Goal: Information Seeking & Learning: Learn about a topic

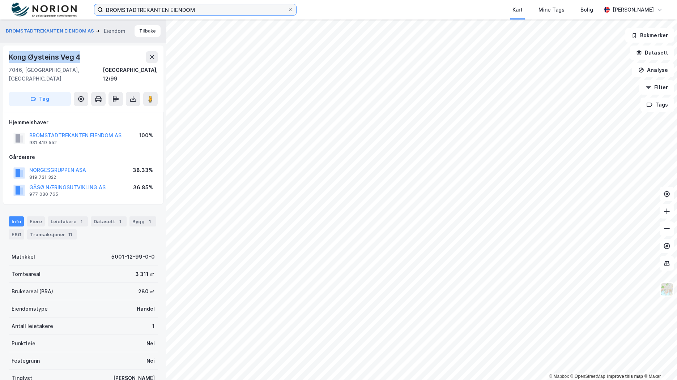
click at [144, 7] on input "BROMSTADTREKANTEN EIENDOM" at bounding box center [195, 9] width 184 height 11
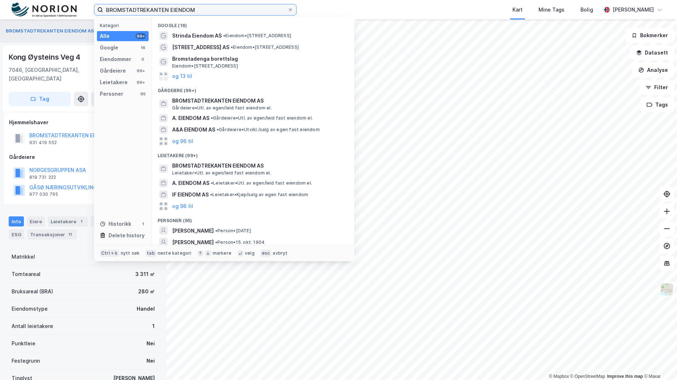
click at [144, 7] on input "BROMSTADTREKANTEN EIENDOM" at bounding box center [195, 9] width 184 height 11
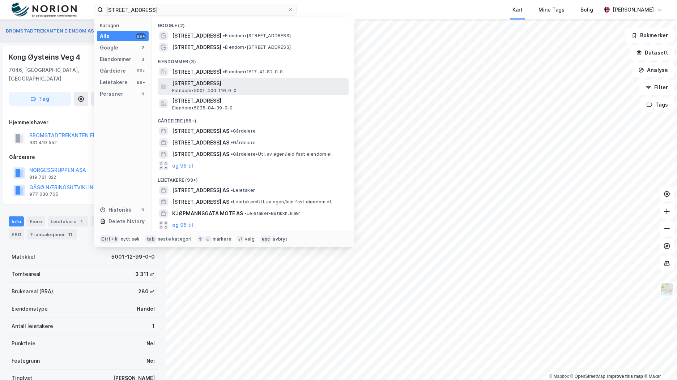
click at [268, 86] on span "Kjøpmannsgata 17, 7013, TRONDHEIM, TRONDHEIM" at bounding box center [259, 83] width 174 height 9
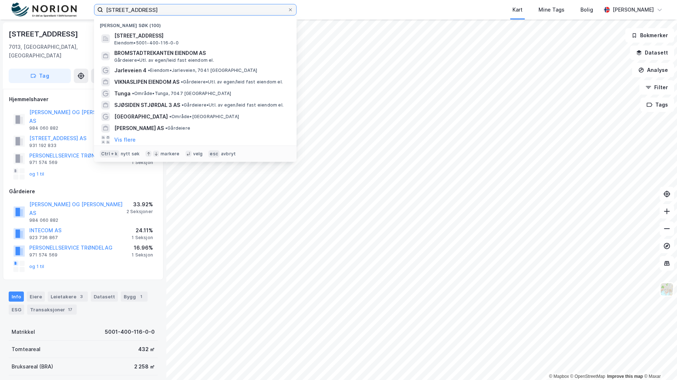
drag, startPoint x: 77, startPoint y: 5, endPoint x: 85, endPoint y: 9, distance: 8.6
click at [76, 5] on div "kjøpmannsgata 17 Nylige søk (100) Kjøpmannsgata 17, 7013, TRONDHEIM, TRONDHEIM …" at bounding box center [338, 10] width 677 height 20
paste input "Storgata 38"
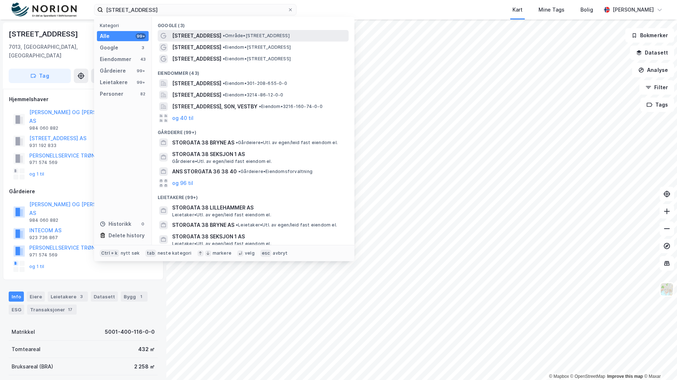
click at [223, 38] on span "• Område • Storgata 38, 9008 Tromsø" at bounding box center [256, 36] width 67 height 6
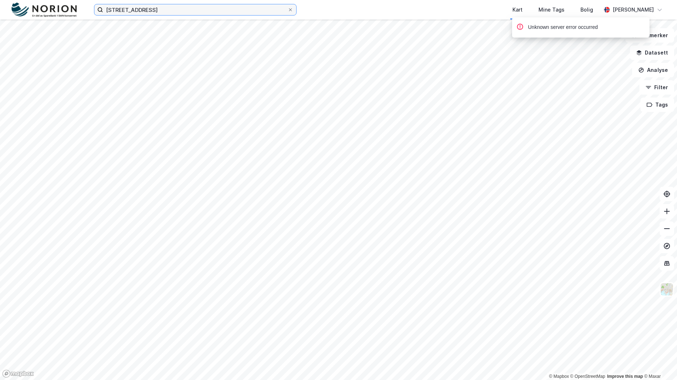
click at [142, 9] on input "Storgata 38" at bounding box center [195, 9] width 184 height 11
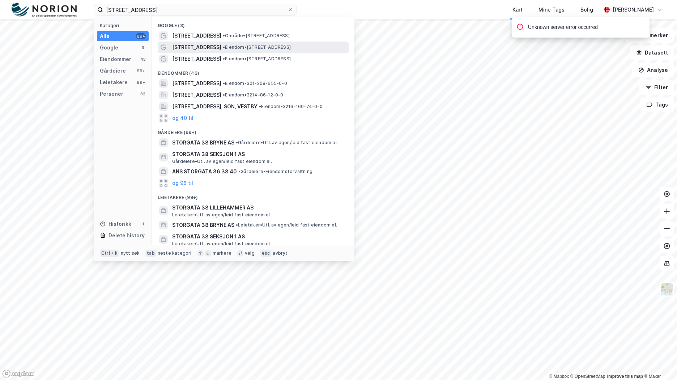
click at [213, 42] on div "Storgata 38 • Eiendom • Storgata 38, 3681 Notodden" at bounding box center [253, 48] width 191 height 12
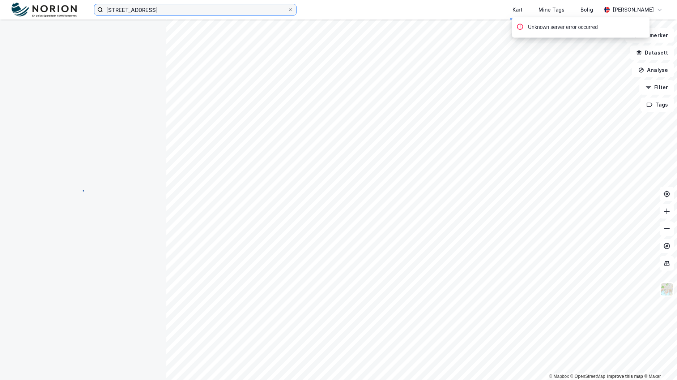
click at [150, 14] on input "Storgata 38" at bounding box center [195, 9] width 184 height 11
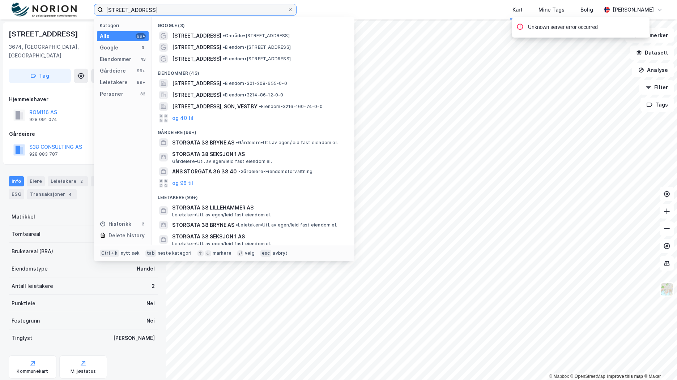
click at [150, 11] on input "Storgata 38" at bounding box center [195, 9] width 184 height 11
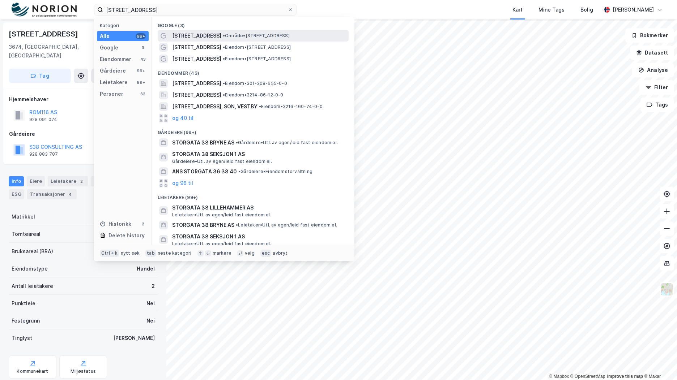
click at [193, 36] on span "Storgata 38" at bounding box center [196, 35] width 49 height 9
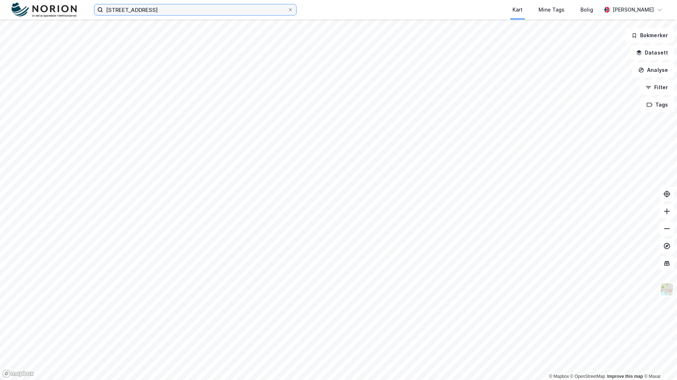
click at [153, 12] on input "Storgata 38" at bounding box center [195, 9] width 184 height 11
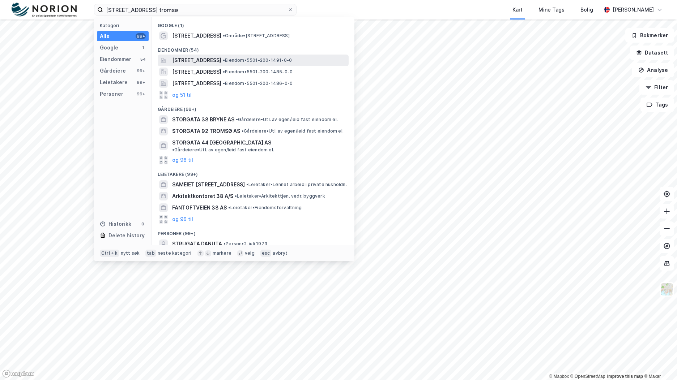
click at [221, 58] on span "Storgata 38, 9008, TROMSØ, TROMSØ" at bounding box center [196, 60] width 49 height 9
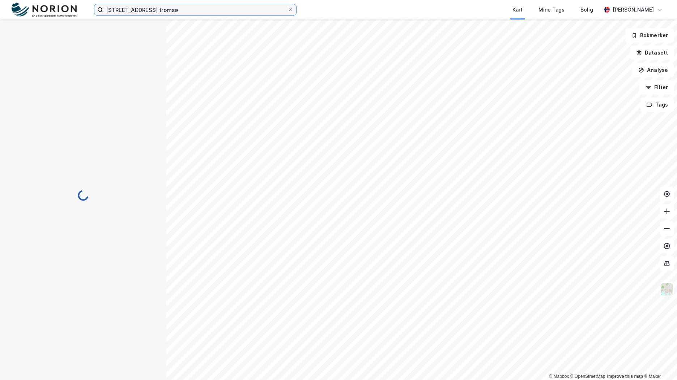
click at [165, 8] on input "Storgata 38 tromsø" at bounding box center [195, 9] width 184 height 11
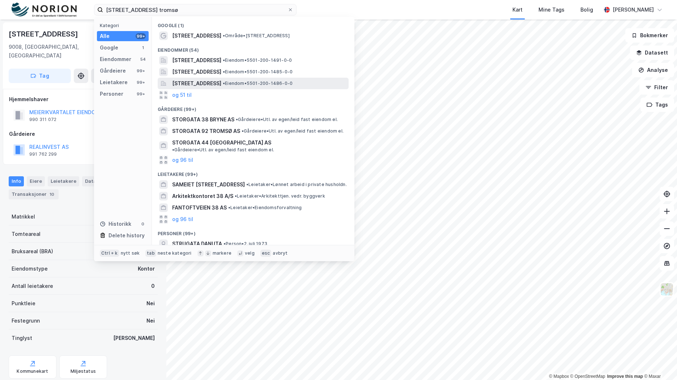
click at [194, 85] on span "Storgata 32, 9008, TROMSØ, TROMSØ" at bounding box center [196, 83] width 49 height 9
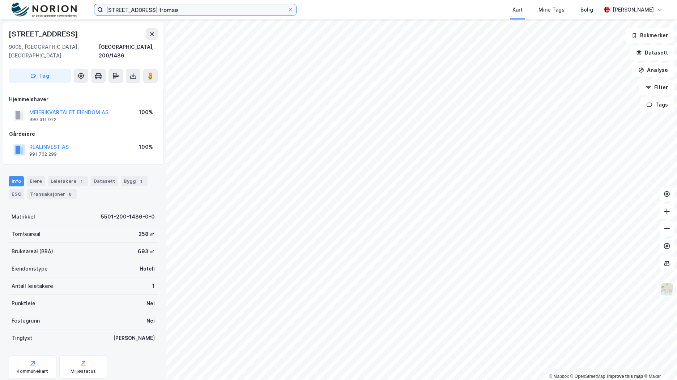
click at [191, 13] on input "Storgata 38 tromsø" at bounding box center [195, 9] width 184 height 11
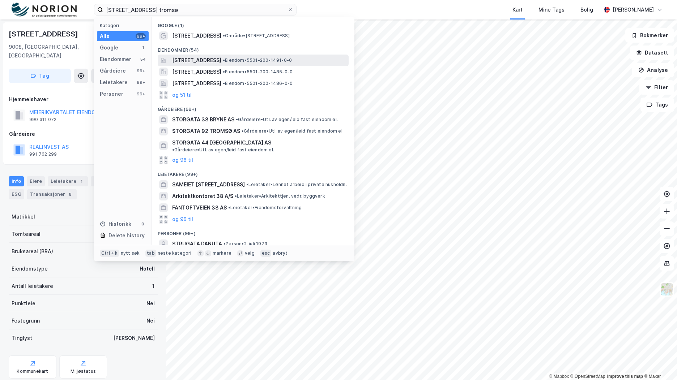
click at [219, 63] on span "Storgata 38, 9008, TROMSØ, TROMSØ" at bounding box center [196, 60] width 49 height 9
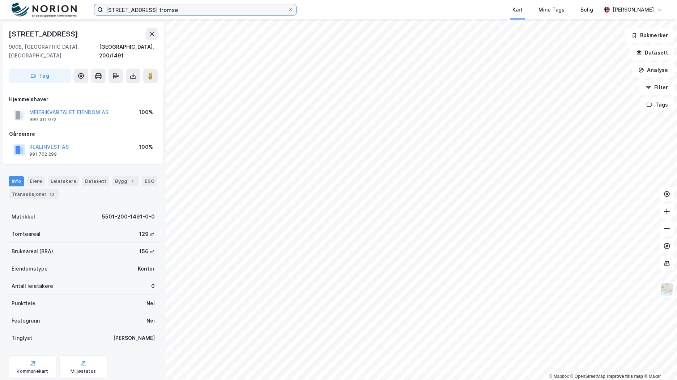
click at [142, 9] on input "Storgata 38 tromsø" at bounding box center [195, 9] width 184 height 11
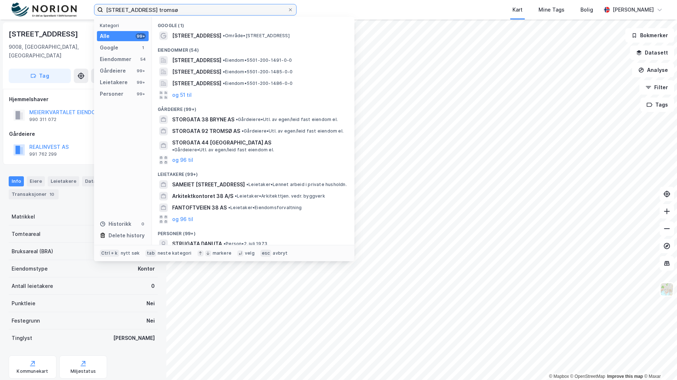
click at [142, 9] on input "Storgata 38 tromsø" at bounding box center [195, 9] width 184 height 11
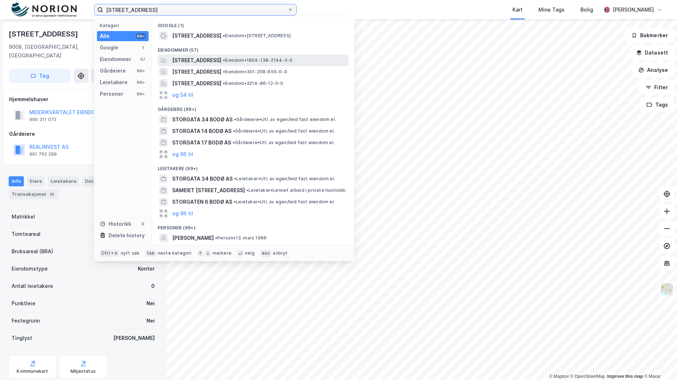
type input "Storgata 38 bodø"
click at [203, 59] on span "Storgata 38, 8006, BODØ, BODØ" at bounding box center [196, 60] width 49 height 9
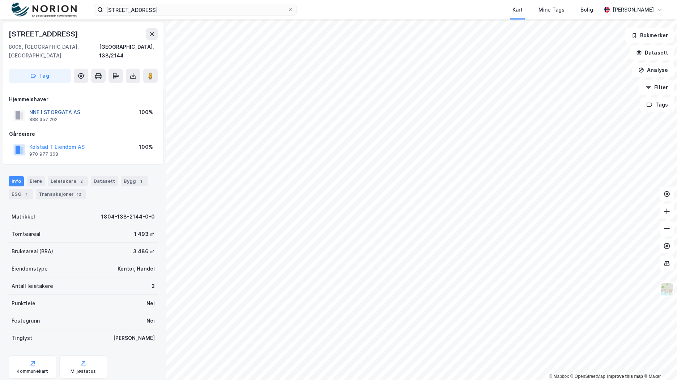
click at [0, 0] on button "NNE I STORGATA AS" at bounding box center [0, 0] width 0 height 0
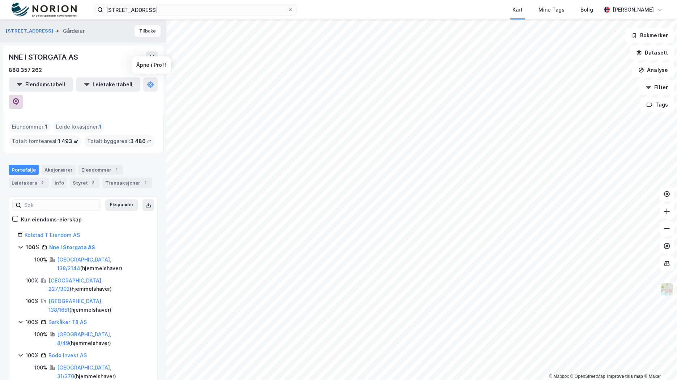
click at [20, 98] on icon at bounding box center [15, 101] width 7 height 7
click at [654, 70] on button "Analyse" at bounding box center [653, 70] width 42 height 14
click at [645, 50] on button "Datasett" at bounding box center [652, 53] width 44 height 14
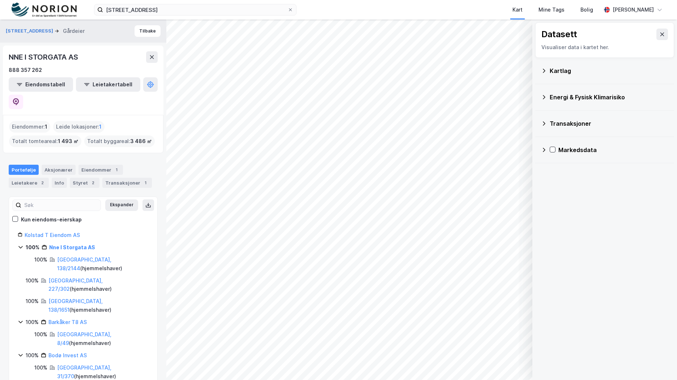
click at [562, 74] on div "Kartlag" at bounding box center [609, 71] width 119 height 9
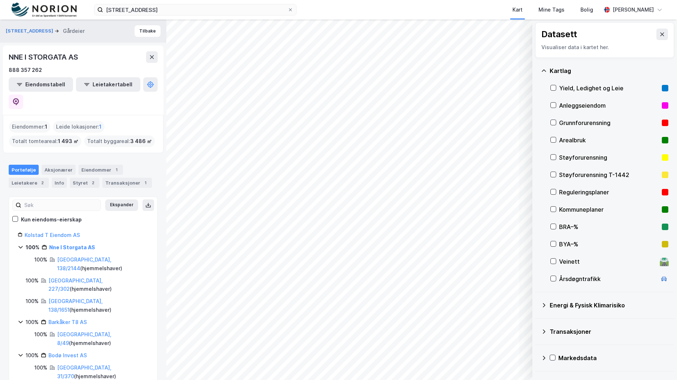
click at [559, 68] on div "Kartlag" at bounding box center [609, 71] width 119 height 9
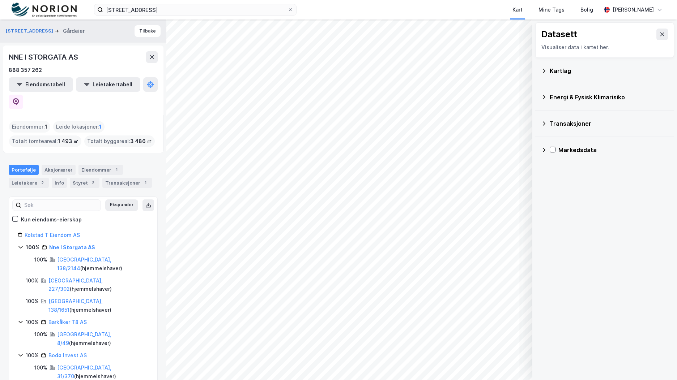
click at [544, 122] on icon at bounding box center [544, 124] width 6 height 6
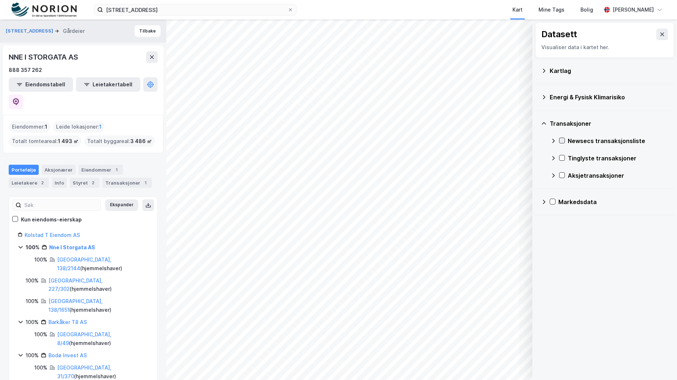
click at [560, 142] on icon at bounding box center [561, 140] width 5 height 5
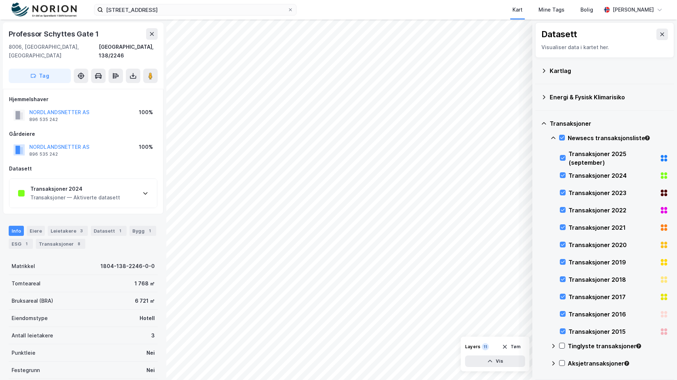
click at [135, 193] on div "Transaksjoner 2024 Transaksjoner — Aktiverte datasett" at bounding box center [83, 193] width 148 height 29
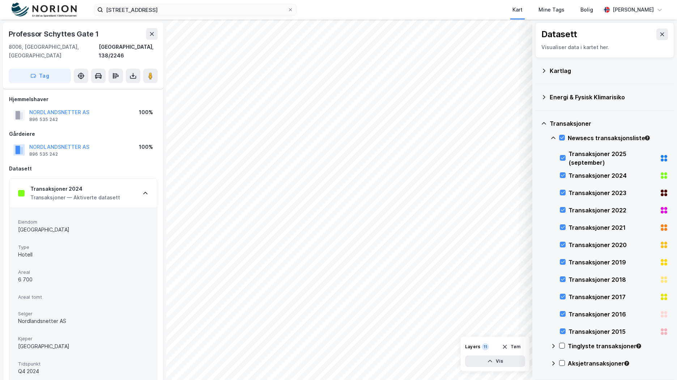
scroll to position [36, 0]
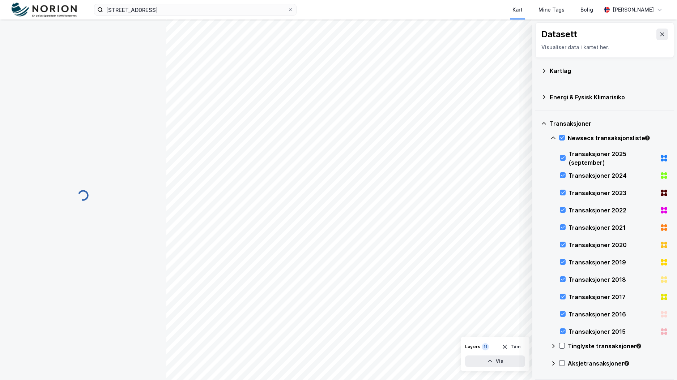
scroll to position [36, 0]
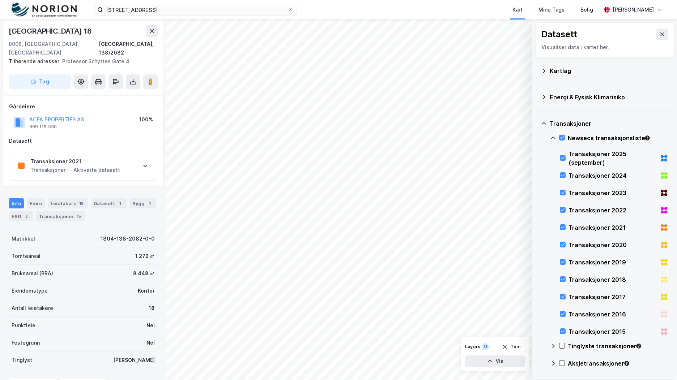
click at [124, 167] on div "Transaksjoner 2021 Transaksjoner — Aktiverte datasett" at bounding box center [83, 165] width 148 height 29
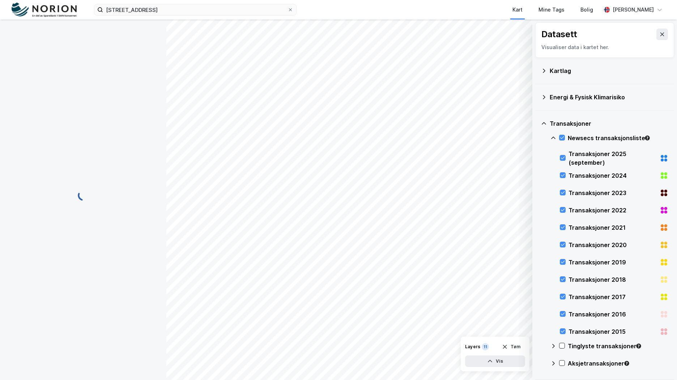
scroll to position [0, 0]
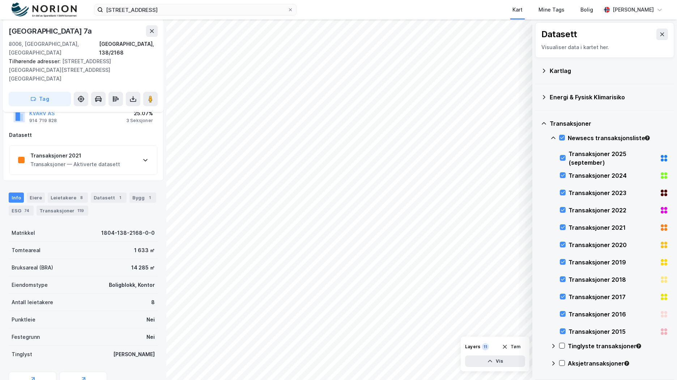
click at [129, 146] on div "Transaksjoner 2021 Transaksjoner — Aktiverte datasett" at bounding box center [83, 160] width 148 height 29
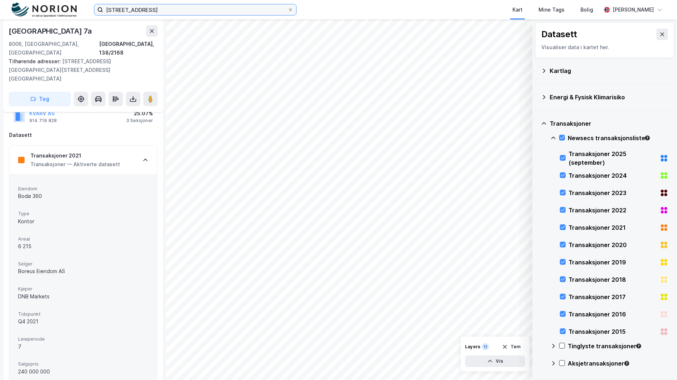
click at [162, 7] on input "Storgata 38 bodø" at bounding box center [195, 9] width 184 height 11
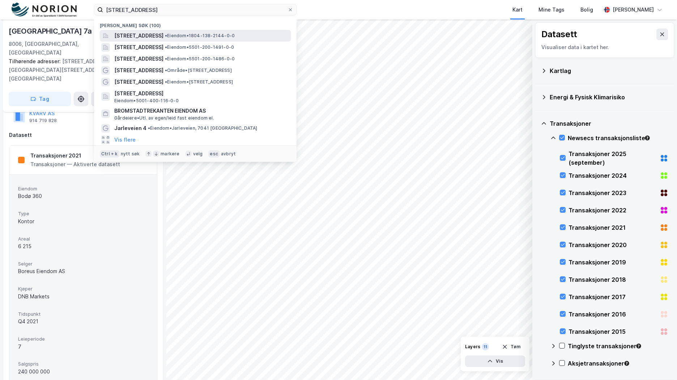
click at [207, 39] on div "Storgata 38, 8006, BODØ, BODØ • Eiendom • 1804-138-2144-0-0" at bounding box center [201, 35] width 175 height 9
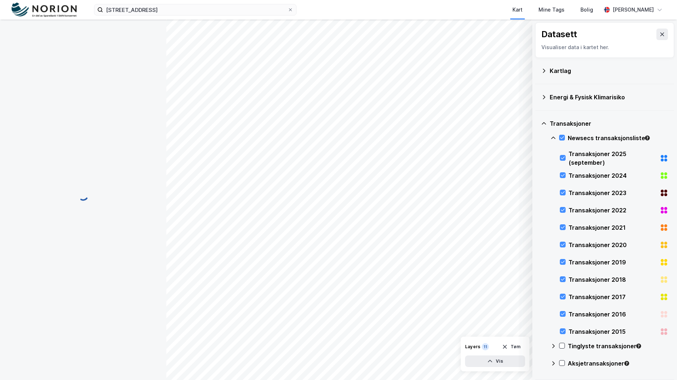
scroll to position [13, 0]
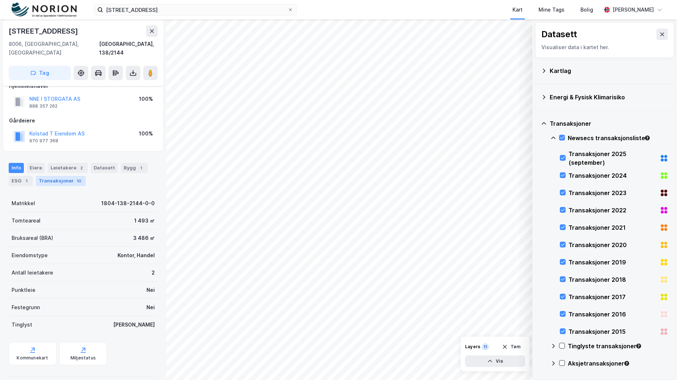
click at [59, 176] on div "Transaksjoner 10" at bounding box center [61, 181] width 50 height 10
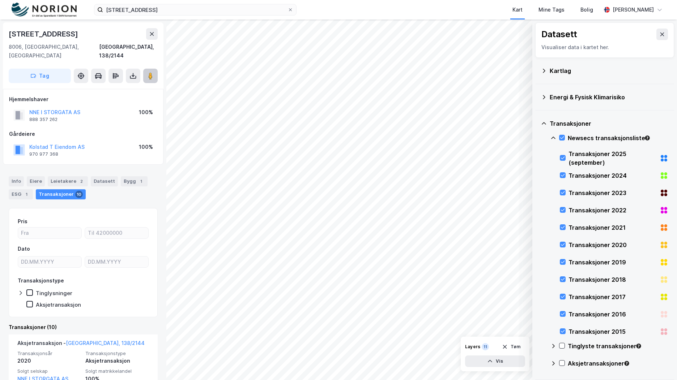
click at [151, 69] on button at bounding box center [150, 76] width 14 height 14
click at [68, 176] on div "Leietakere 2" at bounding box center [68, 181] width 40 height 10
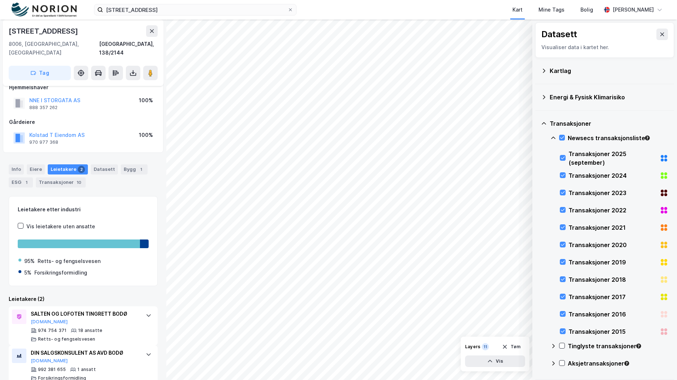
scroll to position [16, 0]
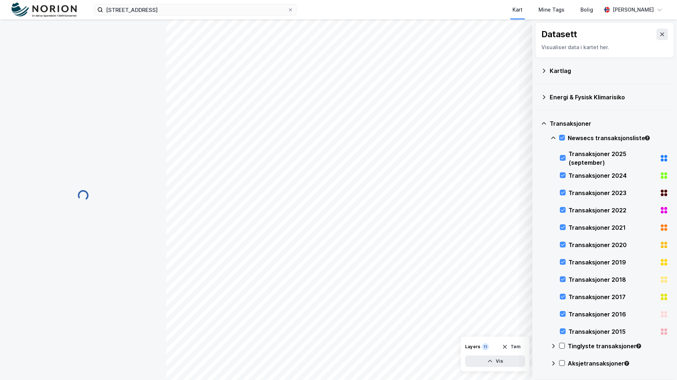
scroll to position [8, 0]
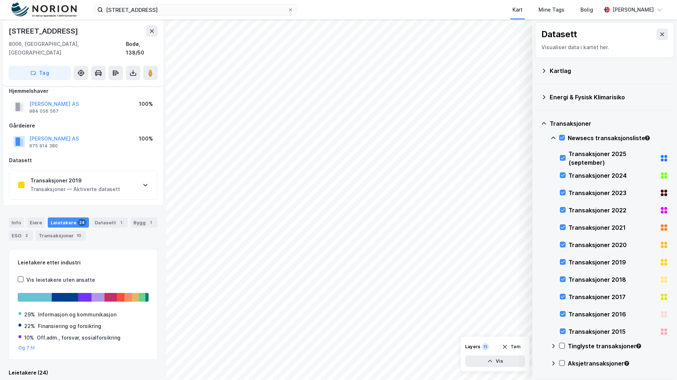
click at [64, 176] on div "Transaksjoner 2019" at bounding box center [75, 180] width 90 height 9
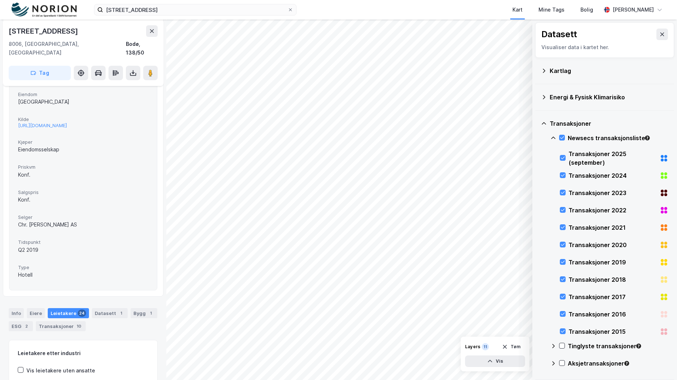
scroll to position [0, 0]
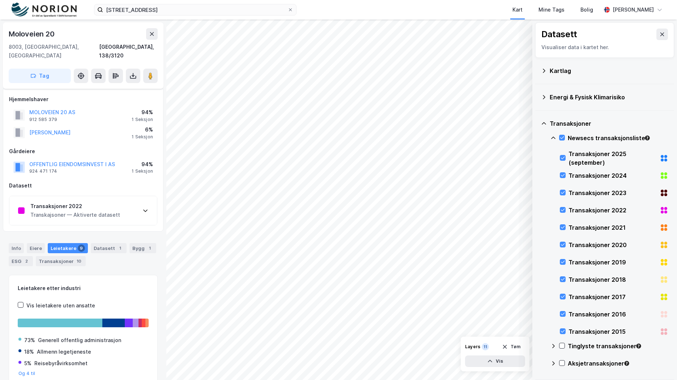
scroll to position [26, 0]
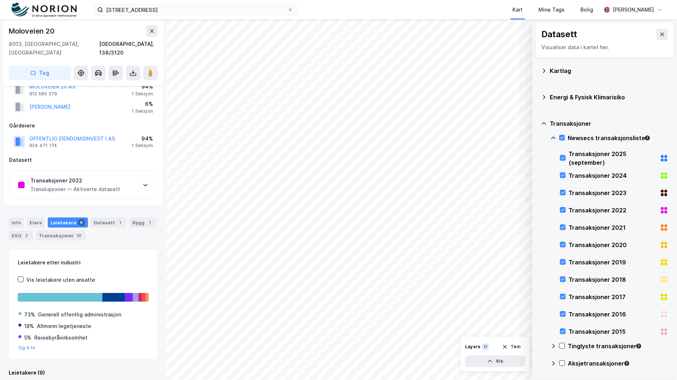
click at [97, 185] on div "Transkajsoner — Aktiverte datasett" at bounding box center [75, 189] width 90 height 9
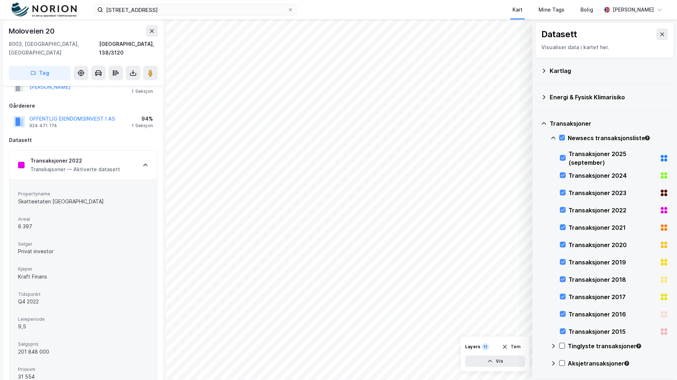
scroll to position [62, 0]
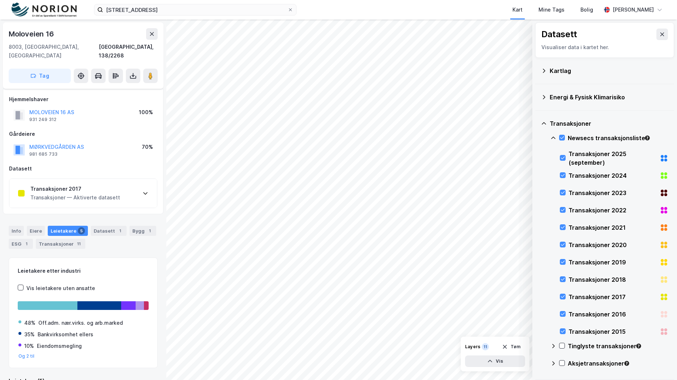
scroll to position [8, 0]
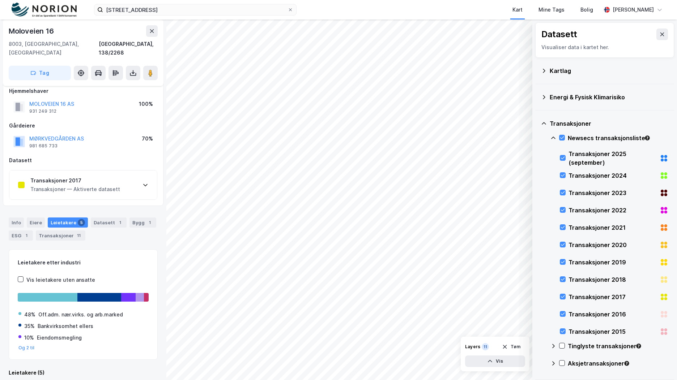
click at [110, 185] on div "Transaksjoner — Aktiverte datasett" at bounding box center [75, 189] width 90 height 9
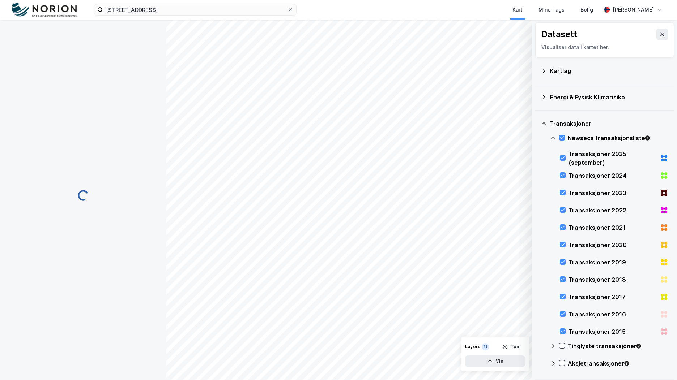
scroll to position [0, 0]
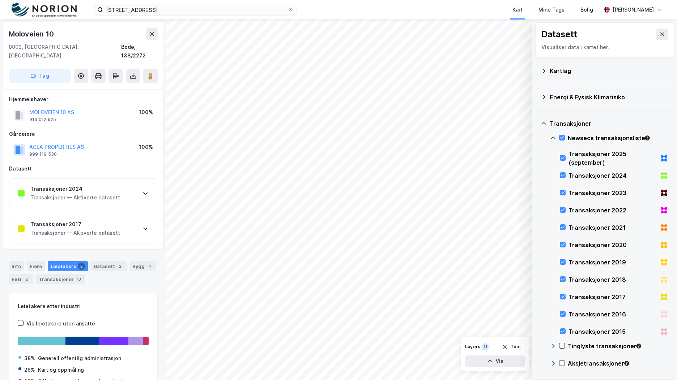
scroll to position [8, 0]
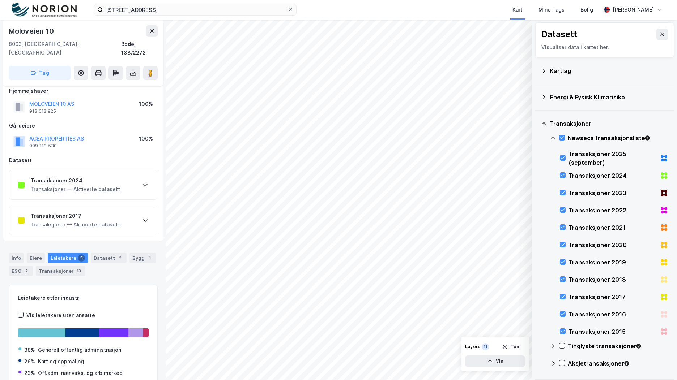
click at [119, 179] on div "Transaksjoner 2024 Transaksjoner — Aktiverte datasett" at bounding box center [83, 185] width 148 height 29
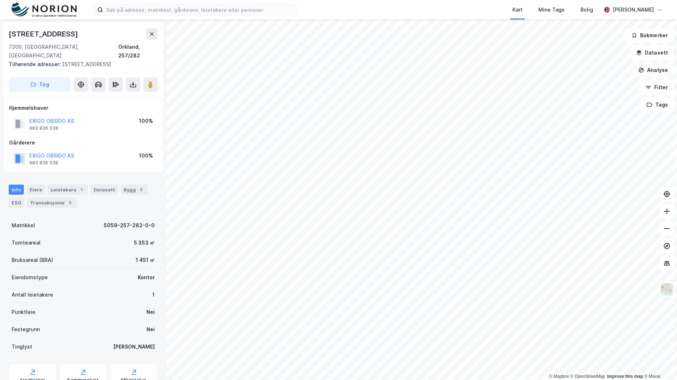
click at [663, 65] on button "Analyse" at bounding box center [653, 70] width 42 height 14
click at [650, 54] on button "Datasett" at bounding box center [652, 53] width 44 height 14
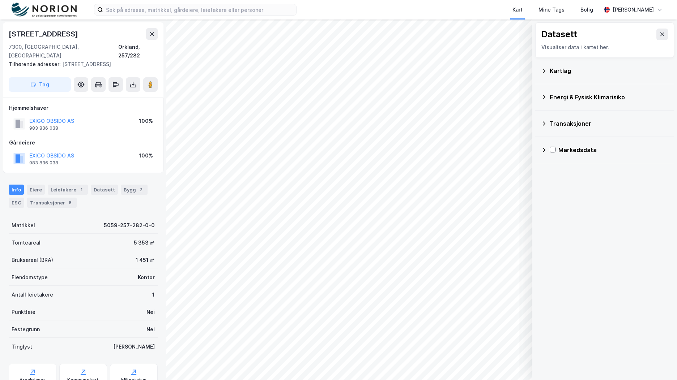
click at [557, 74] on div "Kartlag" at bounding box center [609, 71] width 119 height 9
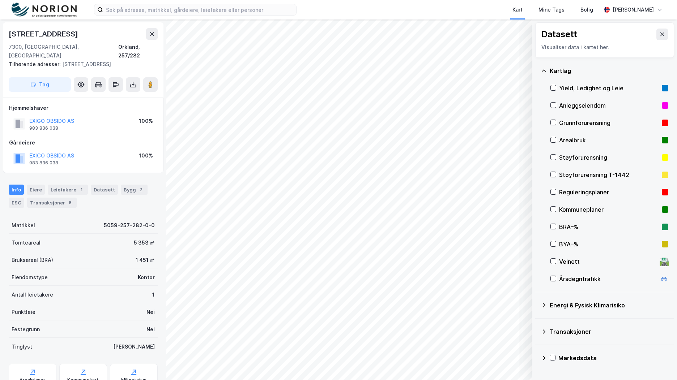
click at [578, 328] on div "Transaksjoner" at bounding box center [609, 332] width 119 height 9
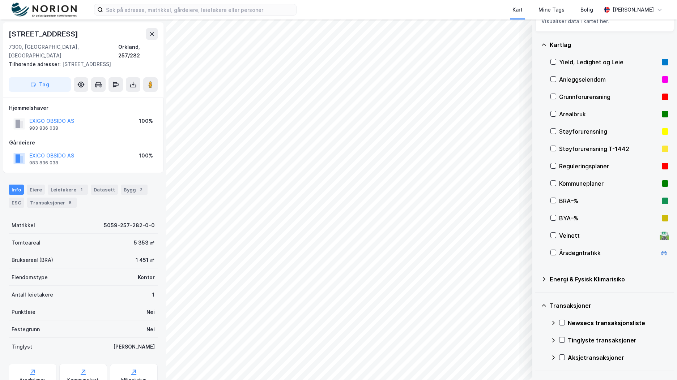
scroll to position [46, 0]
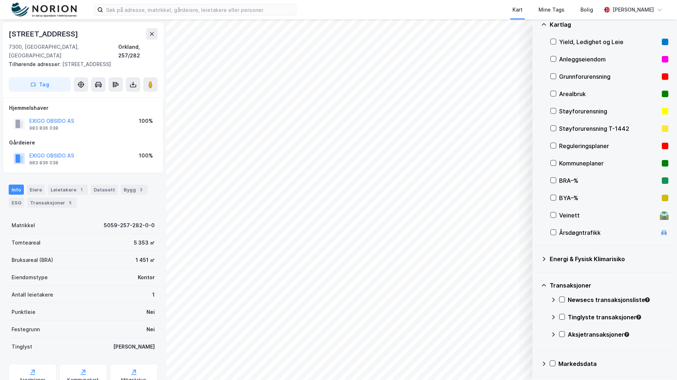
click at [561, 303] on div "Newsecs transaksjonsliste" at bounding box center [609, 302] width 118 height 17
